Goal: Find contact information: Find contact information

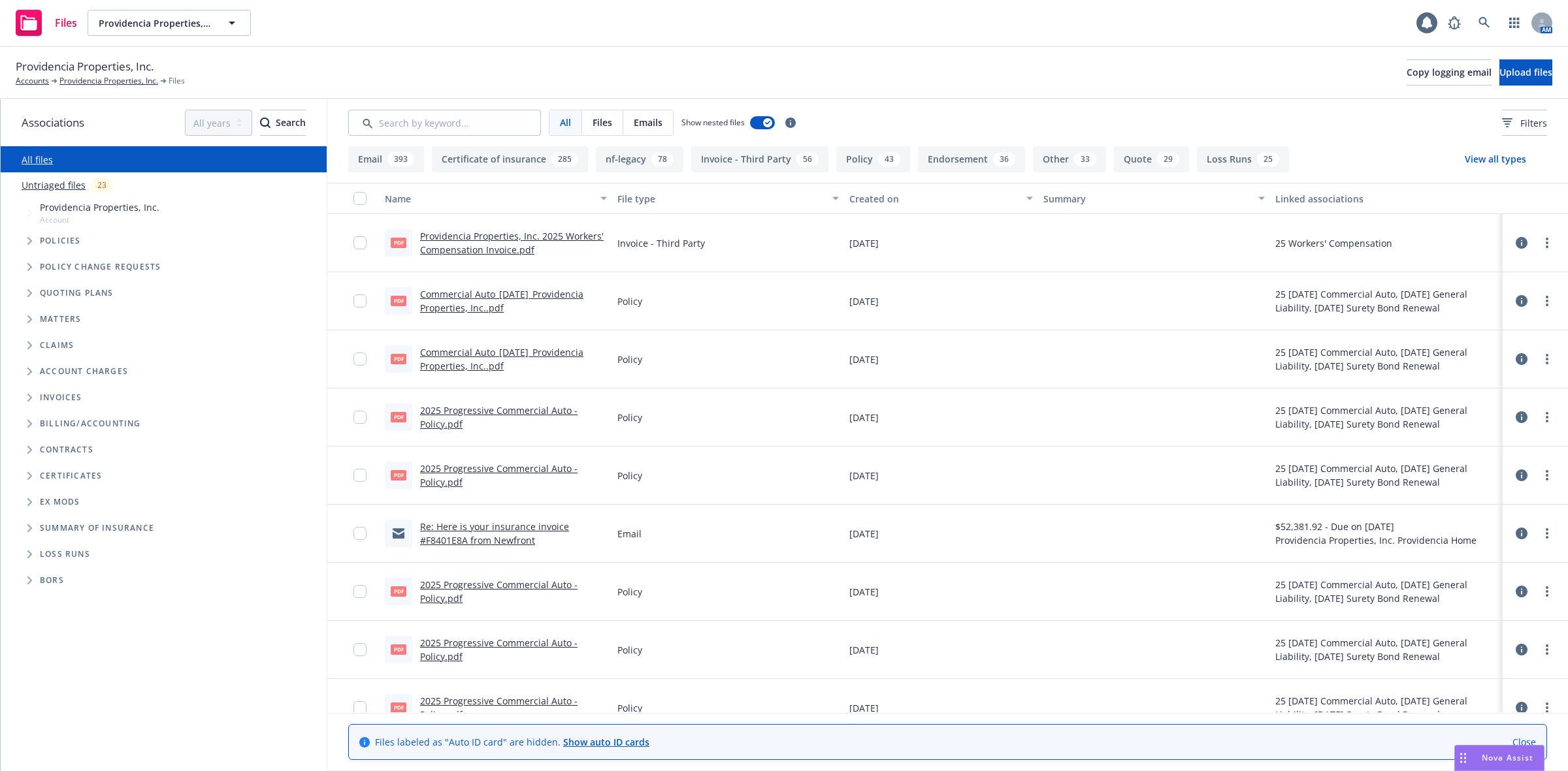
click at [29, 239] on icon "Tree Example" at bounding box center [29, 241] width 5 height 8
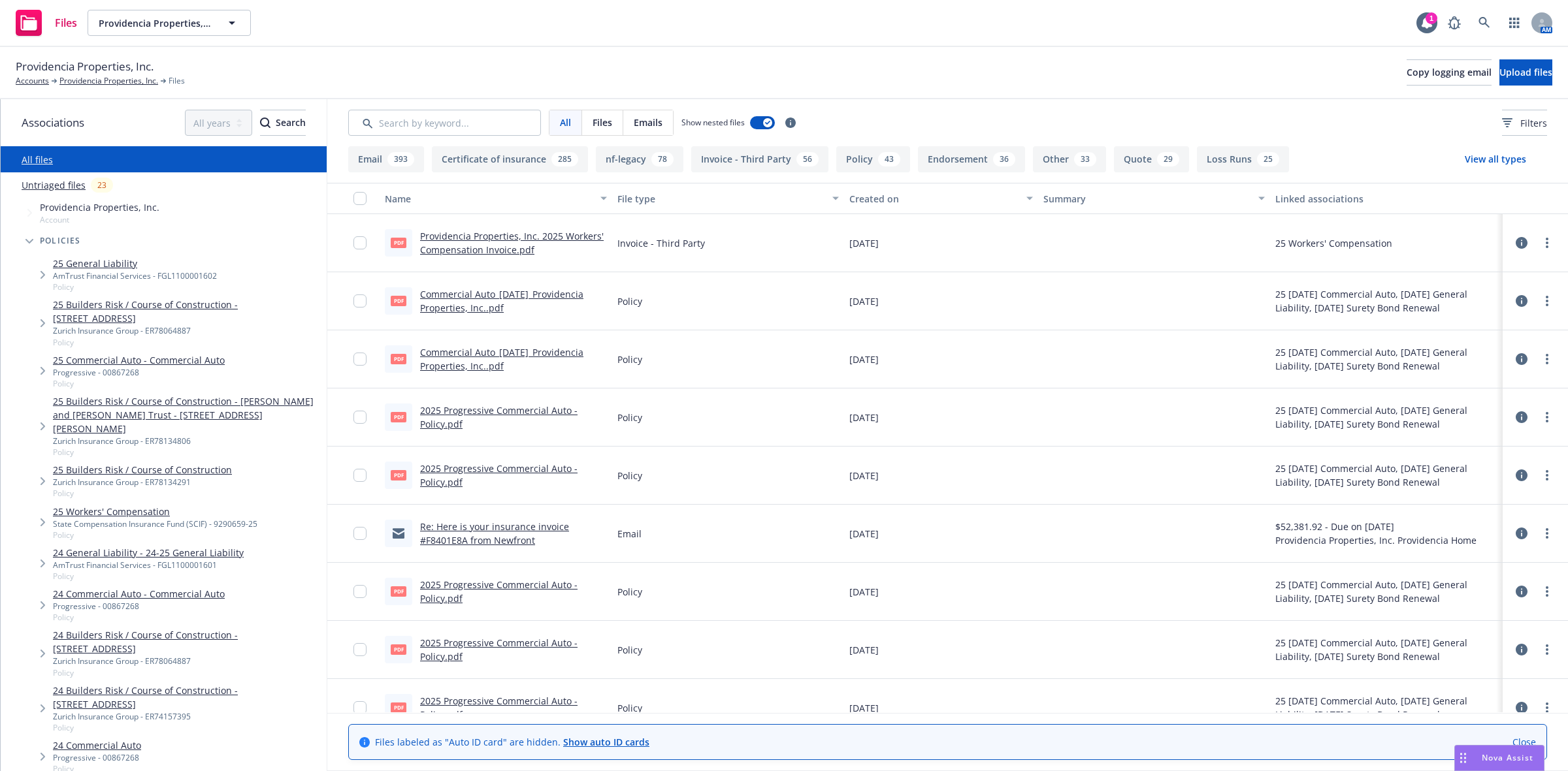
click at [103, 358] on link "25 Commercial Auto - Commercial Auto" at bounding box center [139, 360] width 172 height 14
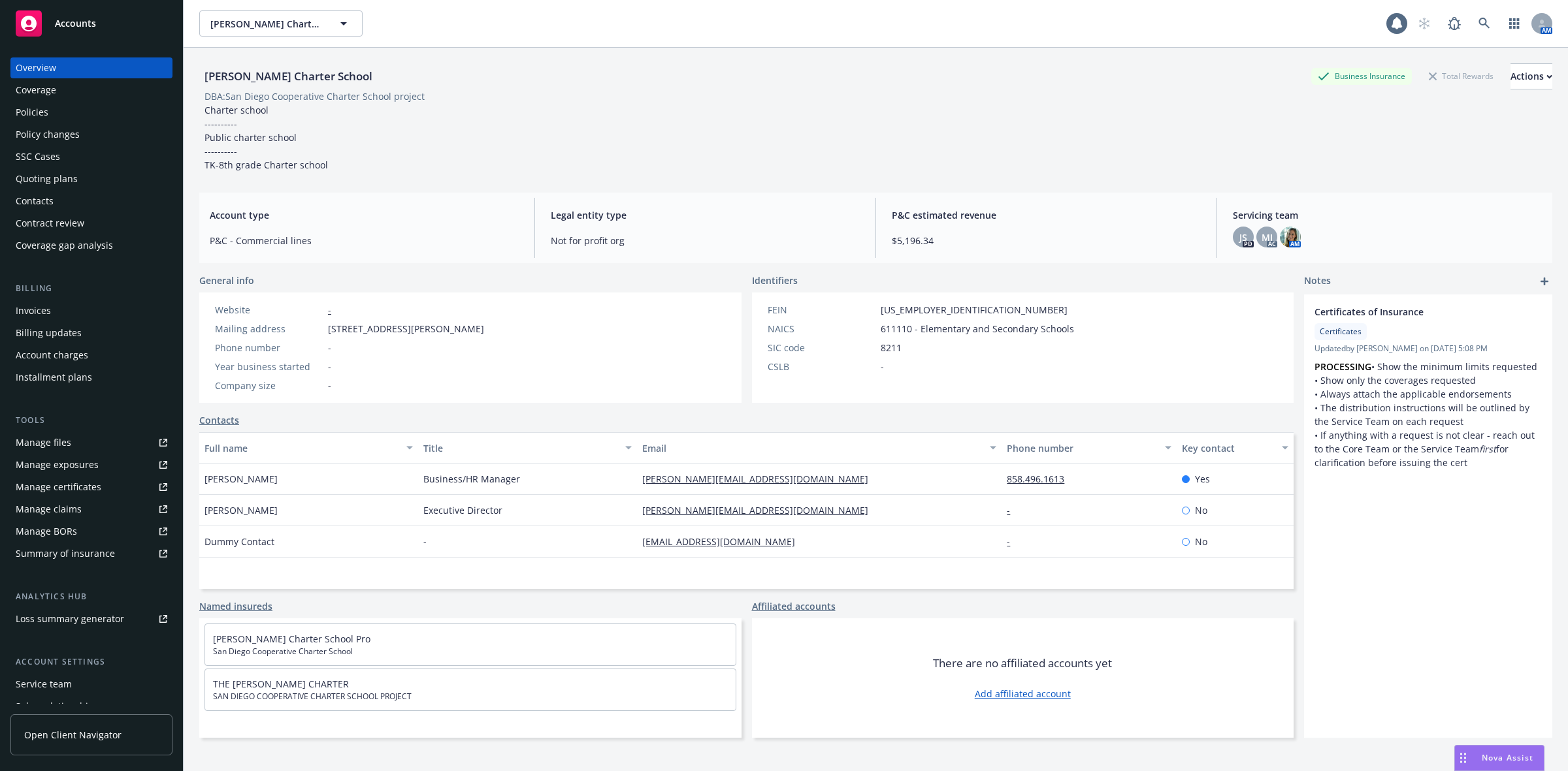
click at [60, 109] on div "Policies" at bounding box center [92, 112] width 151 height 21
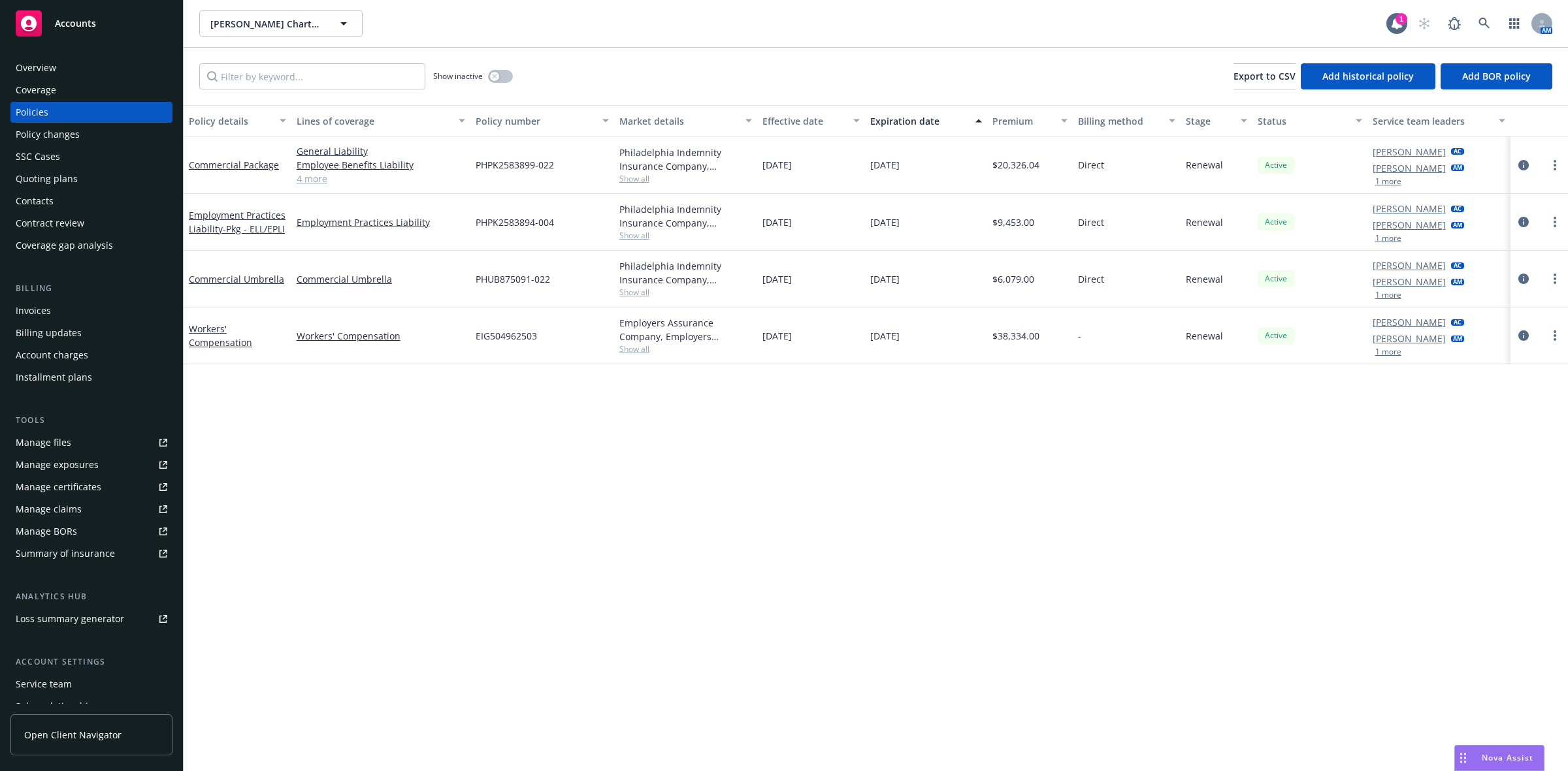
click at [52, 67] on div "Overview" at bounding box center [36, 68] width 41 height 21
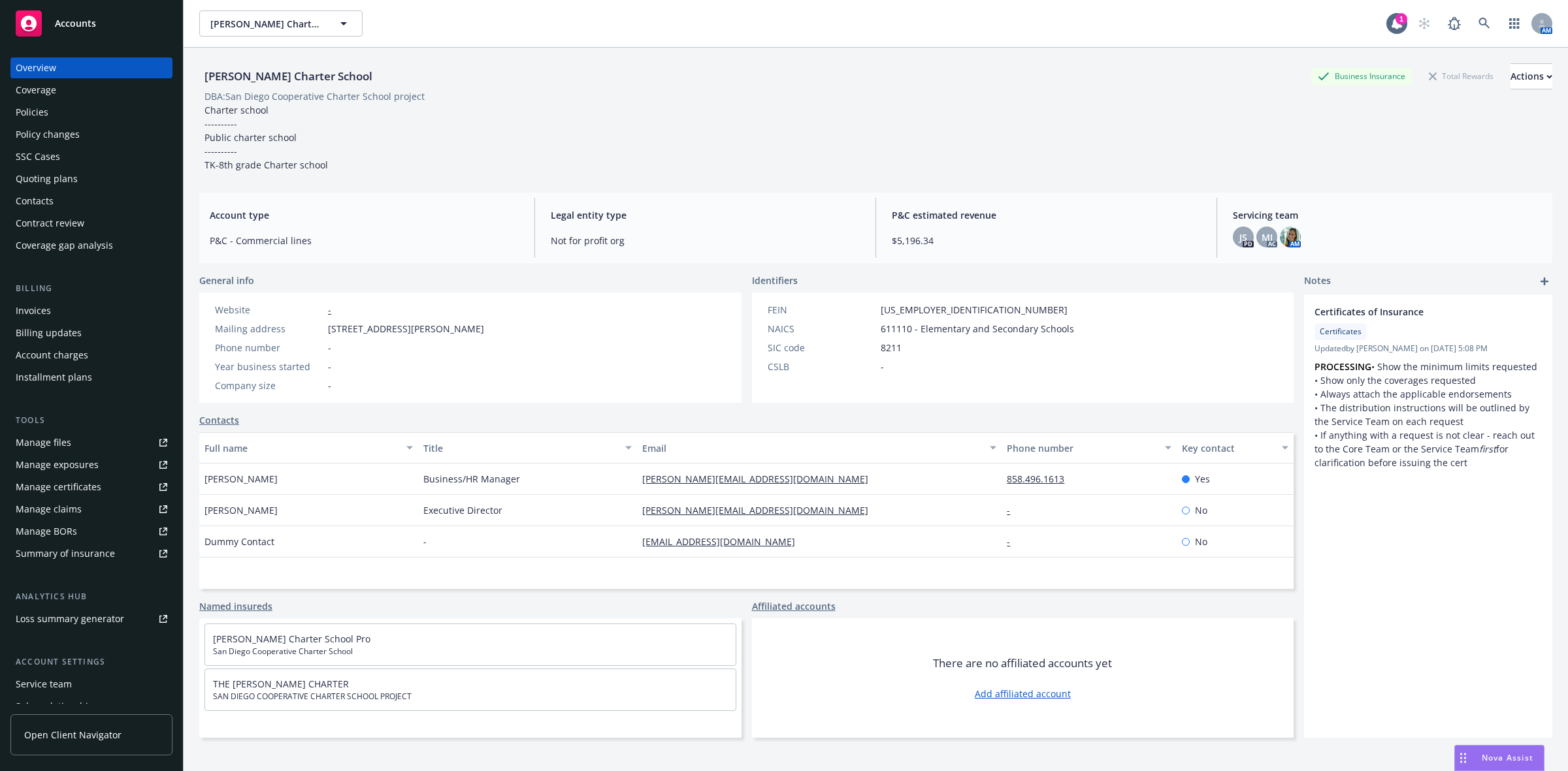
drag, startPoint x: 389, startPoint y: 82, endPoint x: 185, endPoint y: 88, distance: 204.1
click at [185, 88] on div "Theresa Hessling Charter School Business Insurance Total Rewards Actions DBA: S…" at bounding box center [875, 433] width 1385 height 771
copy div "Theresa Hessling Charter School"
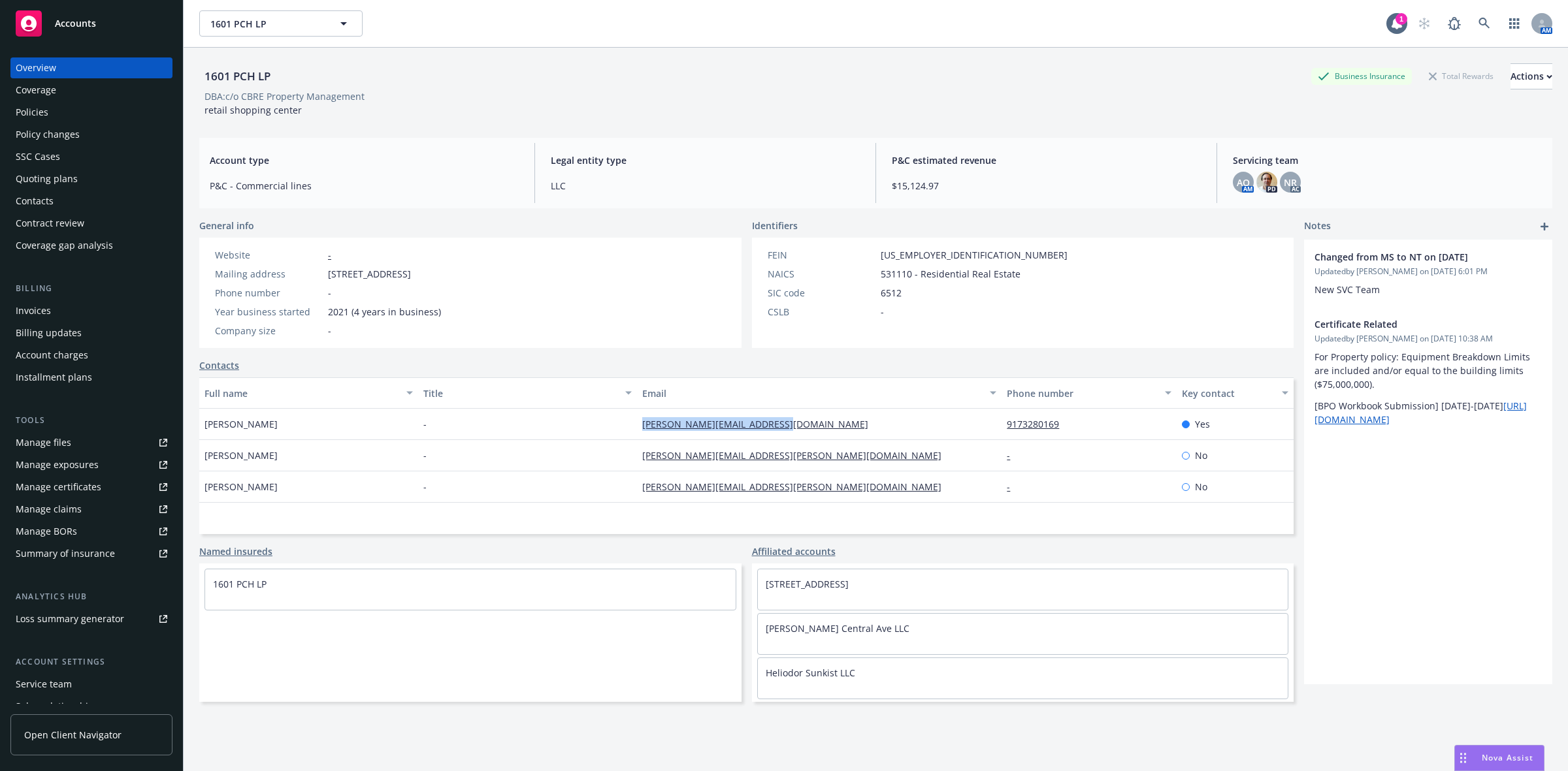
drag, startPoint x: 791, startPoint y: 429, endPoint x: 634, endPoint y: 435, distance: 157.1
click at [637, 435] on div "[PERSON_NAME][EMAIL_ADDRESS][DOMAIN_NAME]" at bounding box center [819, 424] width 365 height 31
copy link "[PERSON_NAME][EMAIL_ADDRESS][DOMAIN_NAME]"
click at [1510, 76] on div "Actions" at bounding box center [1531, 77] width 42 height 25
drag, startPoint x: 1396, startPoint y: 163, endPoint x: 1390, endPoint y: 164, distance: 6.1
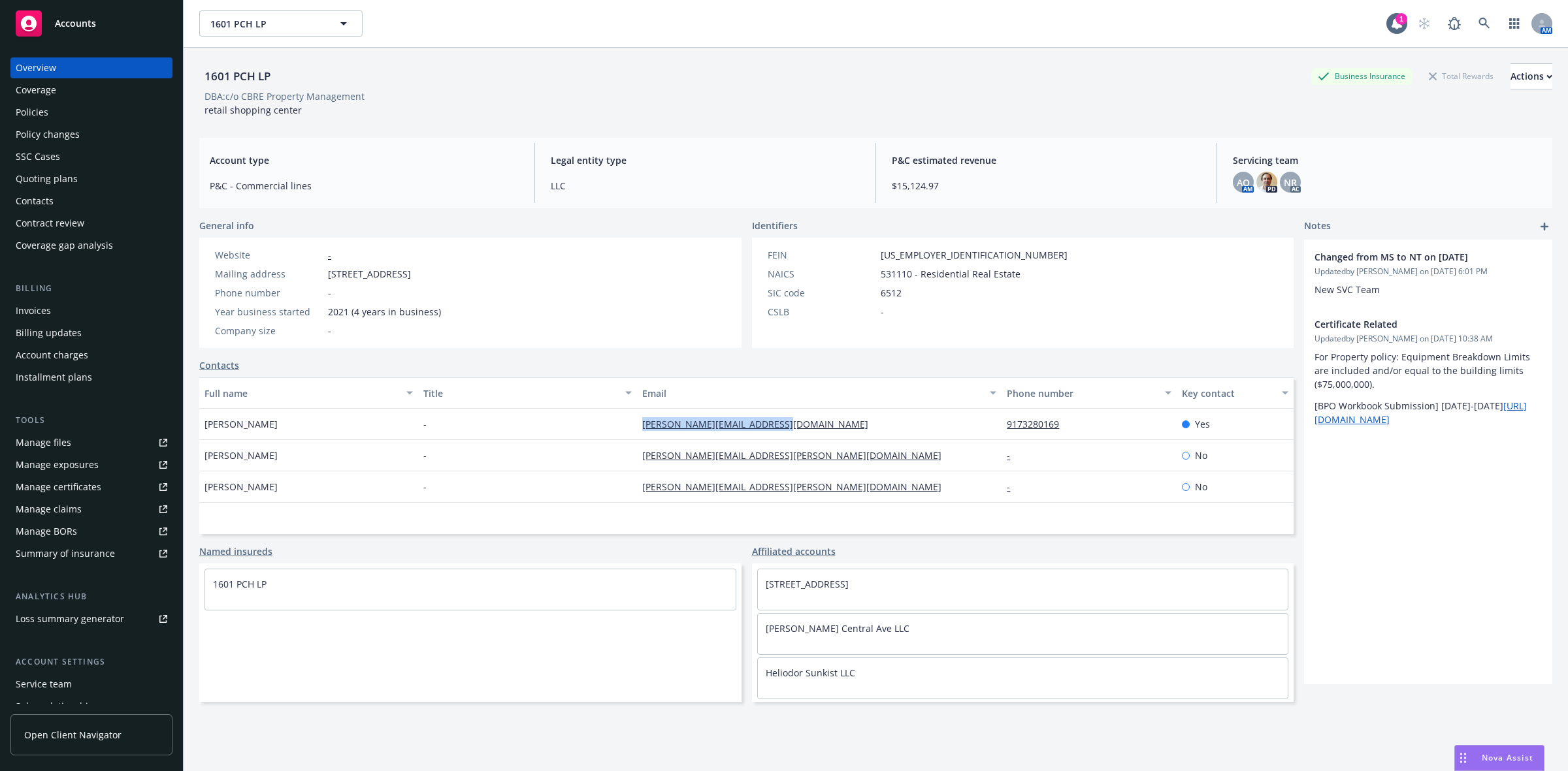
click at [1395, 163] on link "Copy logging email" at bounding box center [1444, 164] width 215 height 26
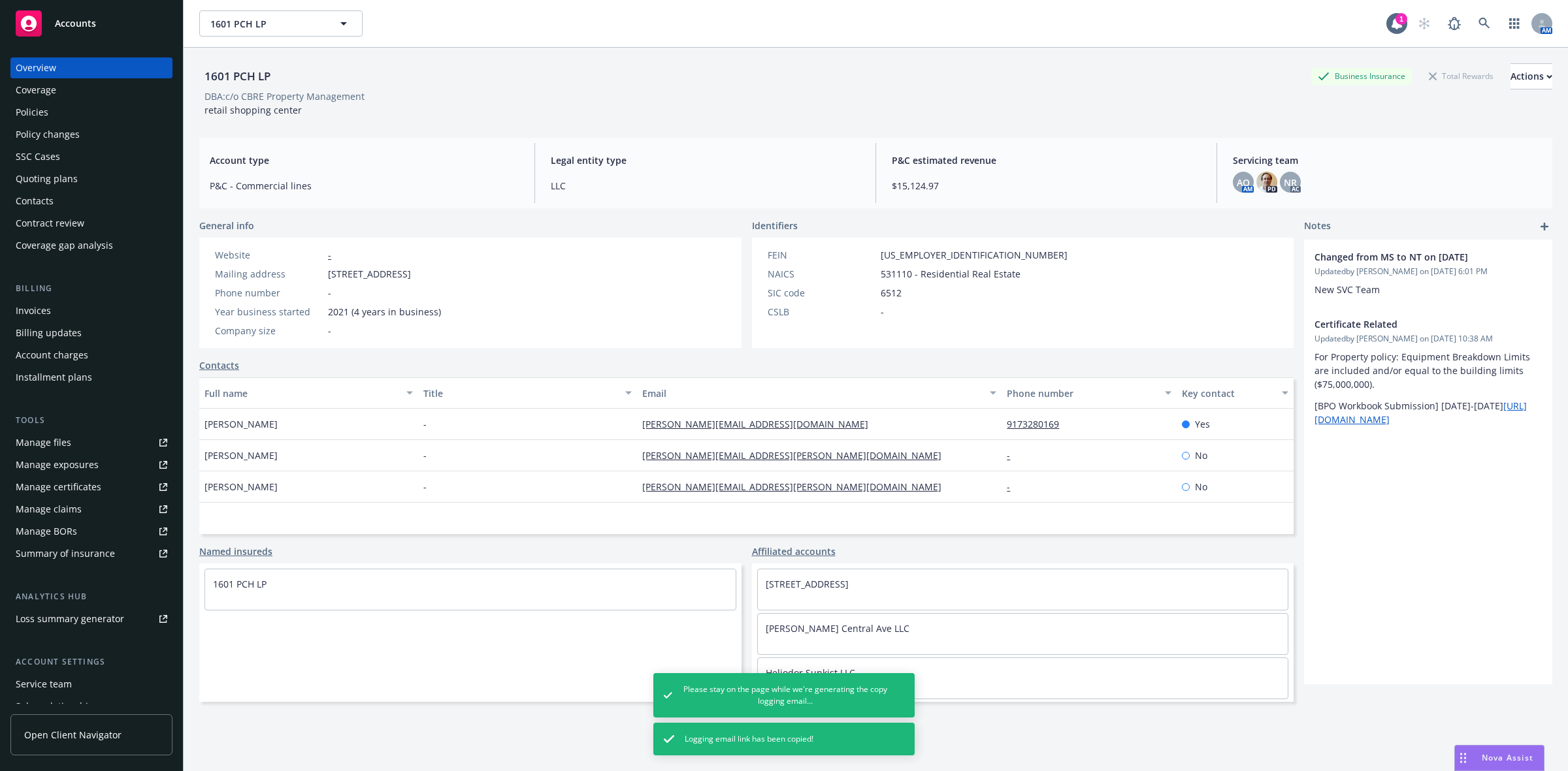
drag, startPoint x: 304, startPoint y: 60, endPoint x: 280, endPoint y: 77, distance: 29.4
click at [302, 60] on div "1601 PCH LP Business Insurance Total Rewards Actions DBA: c/o CBRE Property Man…" at bounding box center [876, 87] width 1353 height 79
drag, startPoint x: 279, startPoint y: 79, endPoint x: 187, endPoint y: 83, distance: 92.1
click at [187, 83] on div "1601 PCH LP Business Insurance Total Rewards Actions DBA: c/o CBRE Property Man…" at bounding box center [875, 433] width 1385 height 771
copy div "1601 PCH LP"
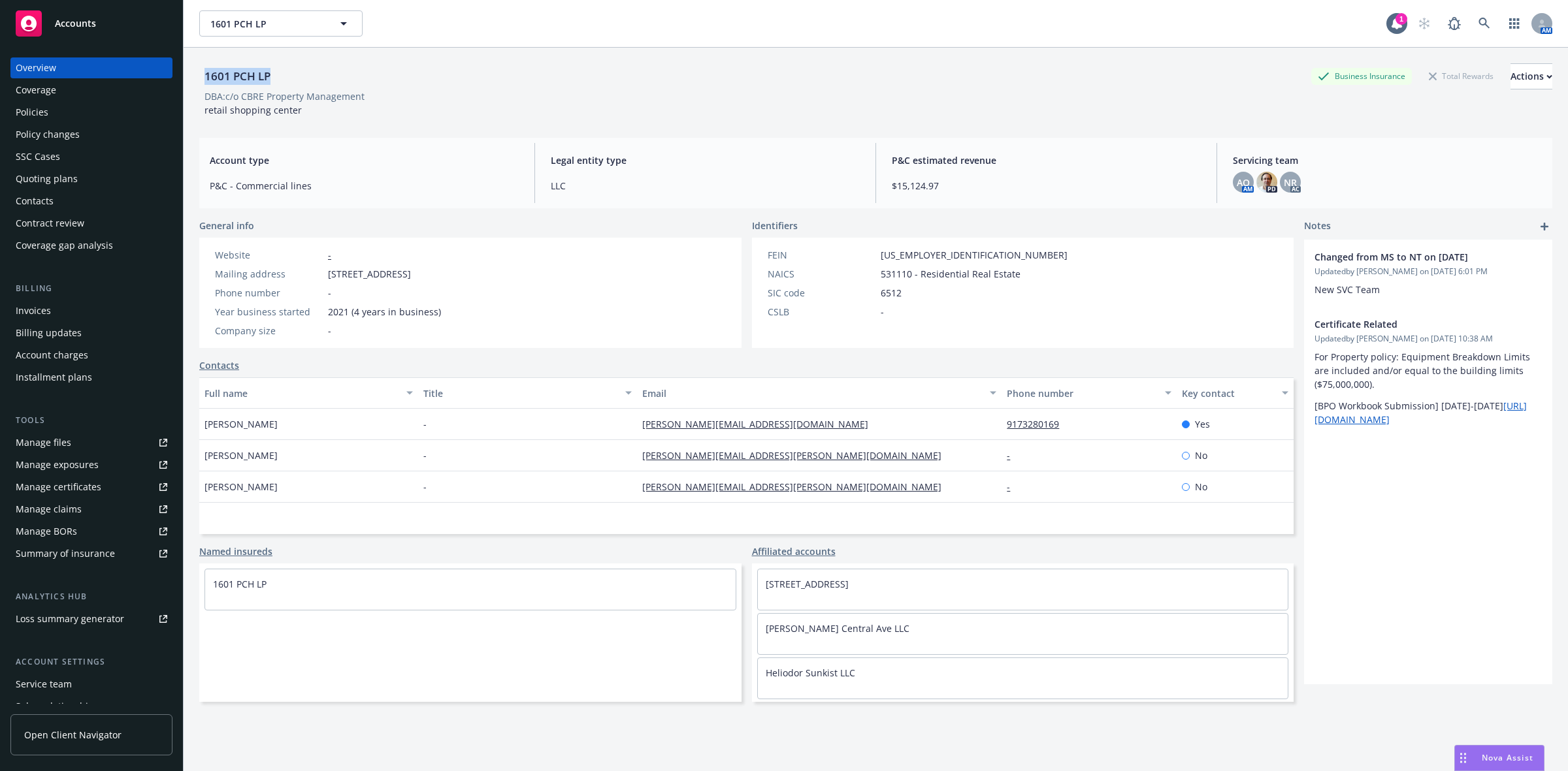
click at [69, 112] on div "Policies" at bounding box center [92, 112] width 151 height 21
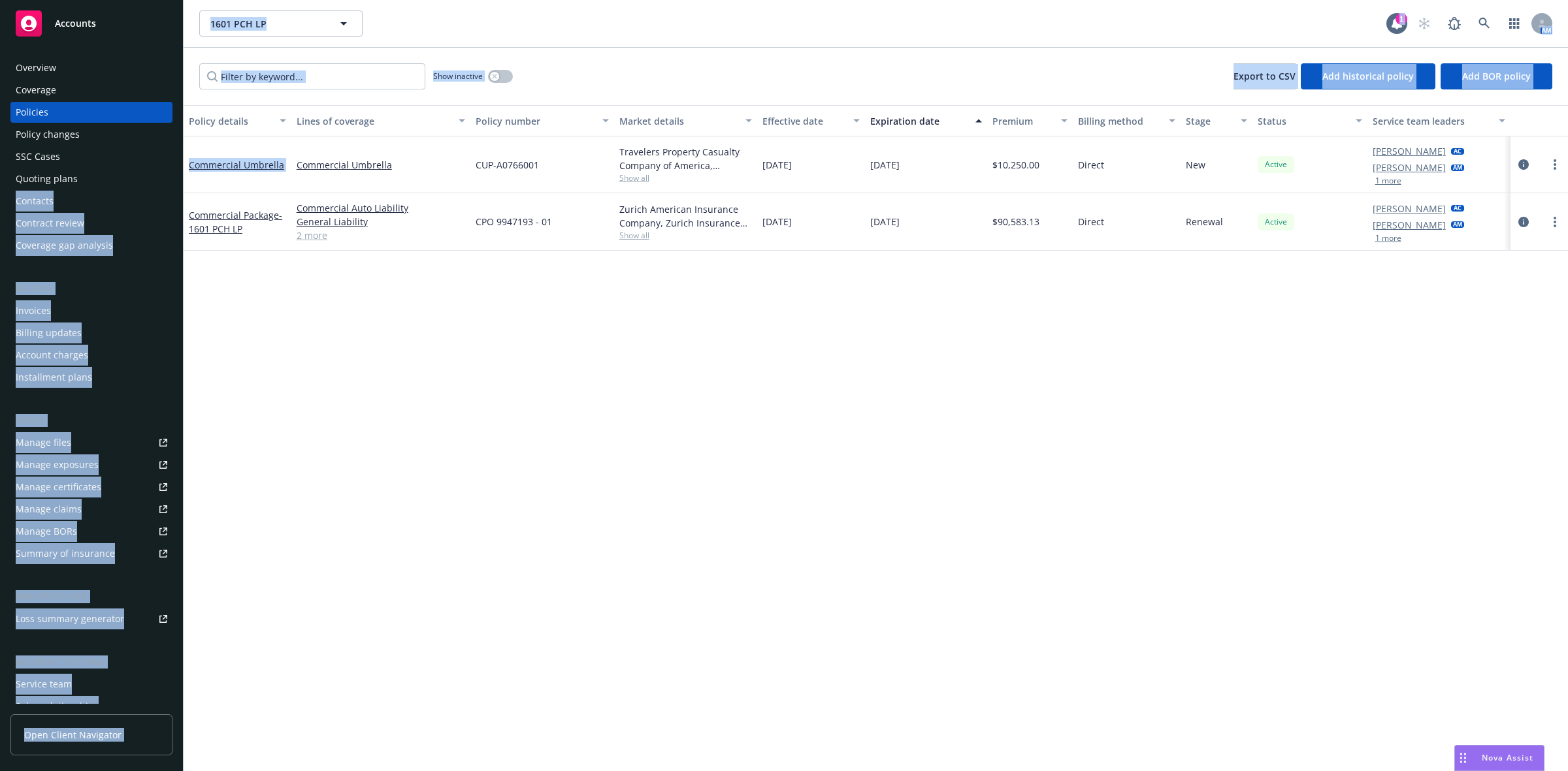
drag, startPoint x: 276, startPoint y: 168, endPoint x: 178, endPoint y: 175, distance: 98.2
click at [178, 175] on div "Accounts Overview Coverage Policies Policy changes SSC Cases Quoting plans Cont…" at bounding box center [784, 386] width 1568 height 771
click at [103, 65] on div "Overview" at bounding box center [92, 68] width 151 height 21
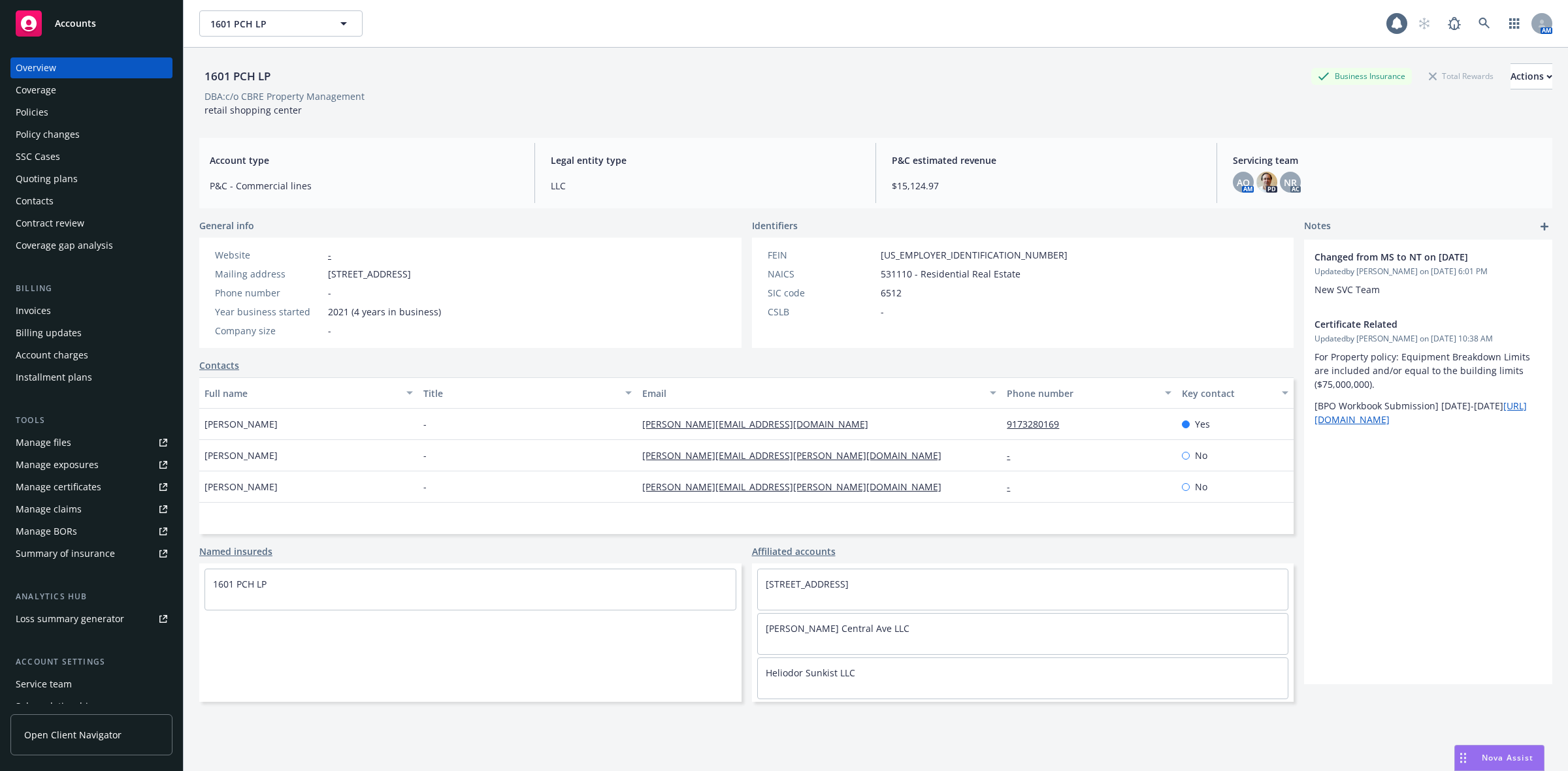
click at [103, 65] on div "Overview" at bounding box center [92, 68] width 151 height 21
